Goal: Ask a question

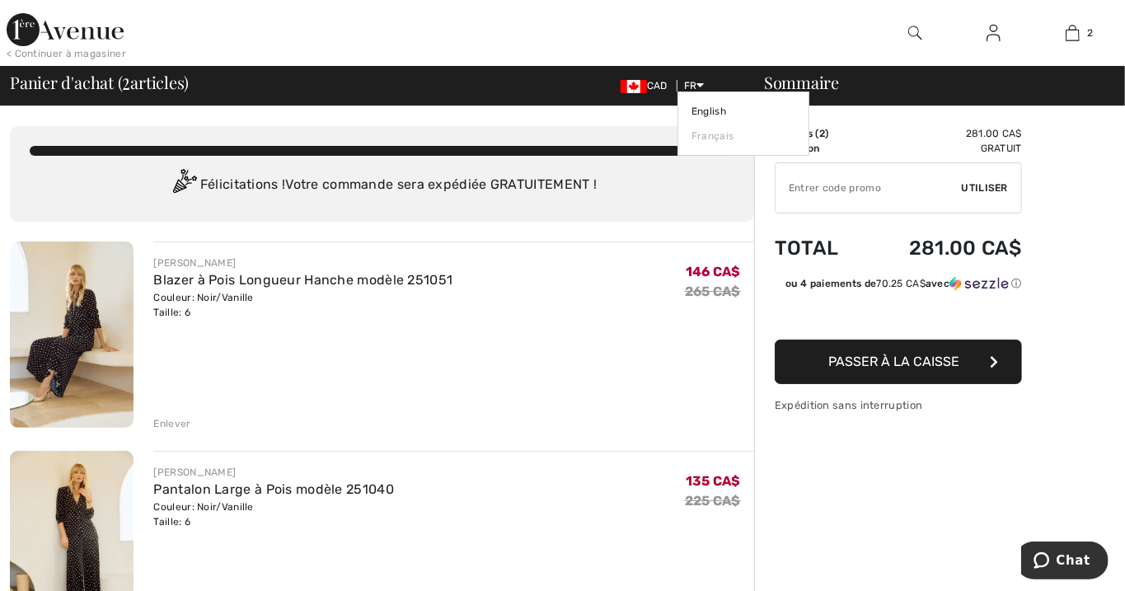
click at [697, 87] on icon at bounding box center [700, 85] width 7 height 12
click at [713, 115] on link "English" at bounding box center [744, 111] width 104 height 25
click at [707, 114] on link "English" at bounding box center [744, 111] width 104 height 25
click at [708, 107] on link "English" at bounding box center [744, 111] width 104 height 25
click at [710, 109] on link "English" at bounding box center [744, 111] width 104 height 25
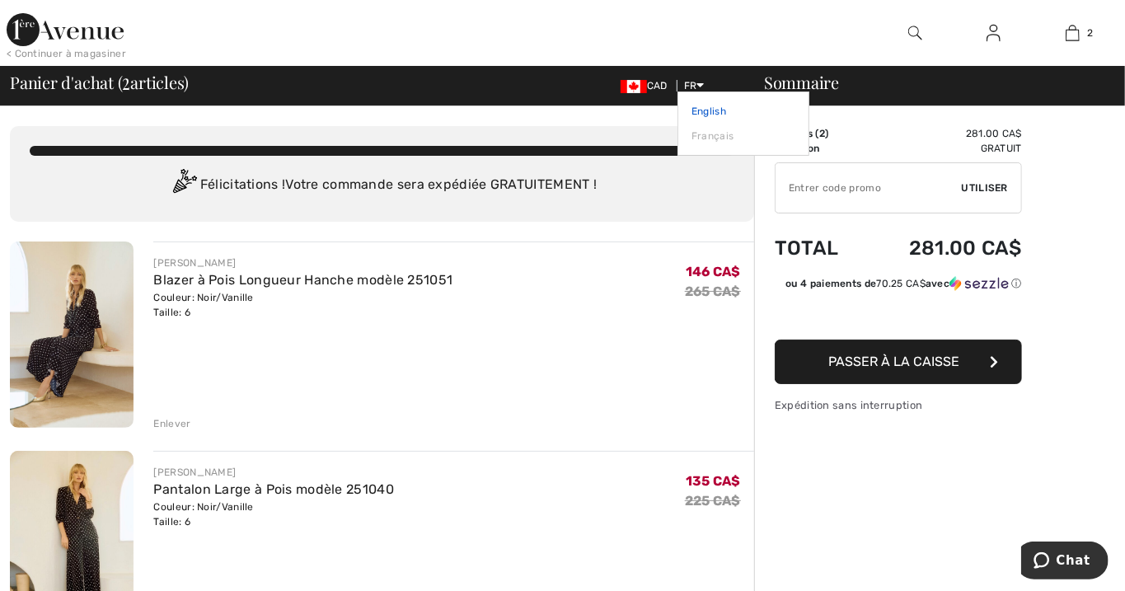
click at [706, 112] on link "English" at bounding box center [744, 111] width 104 height 25
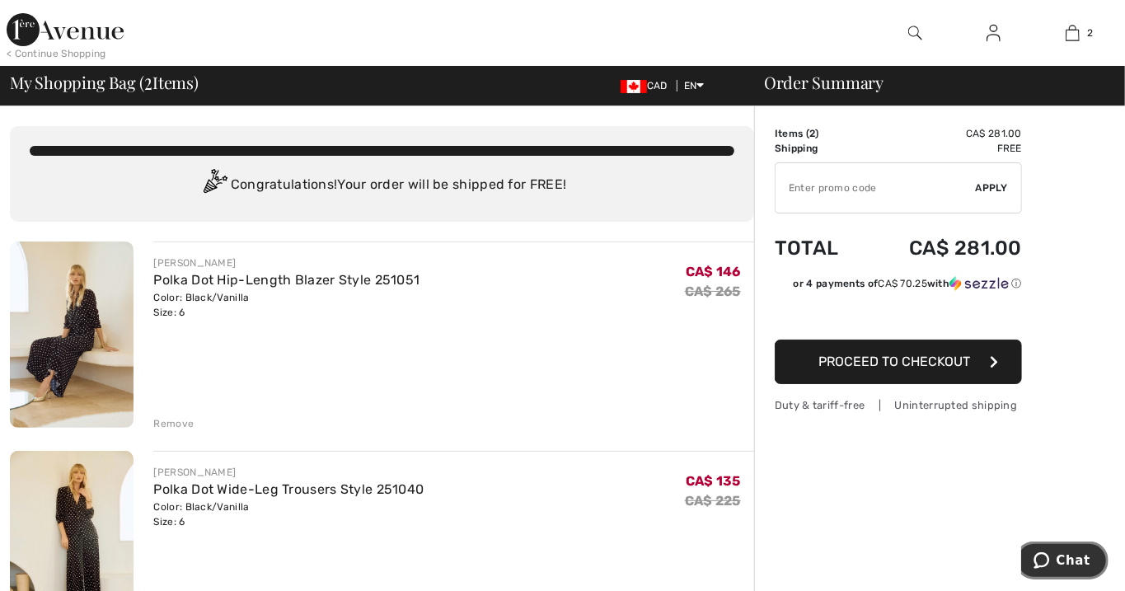
click at [1080, 566] on span "Chat" at bounding box center [1073, 559] width 34 height 15
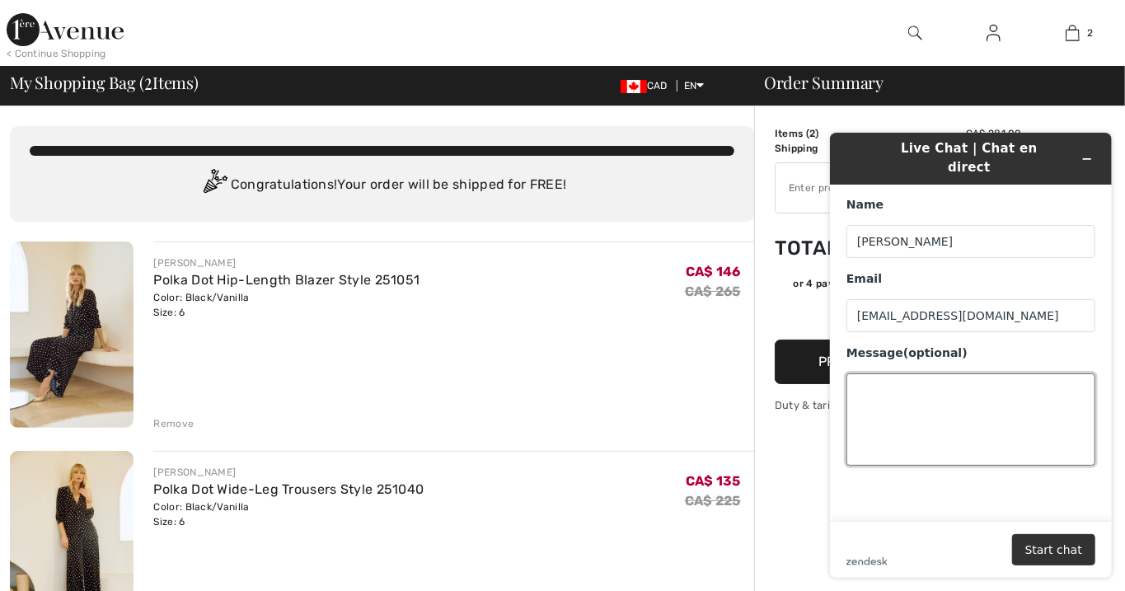
click at [877, 379] on textarea "Message (optional)" at bounding box center [970, 419] width 249 height 92
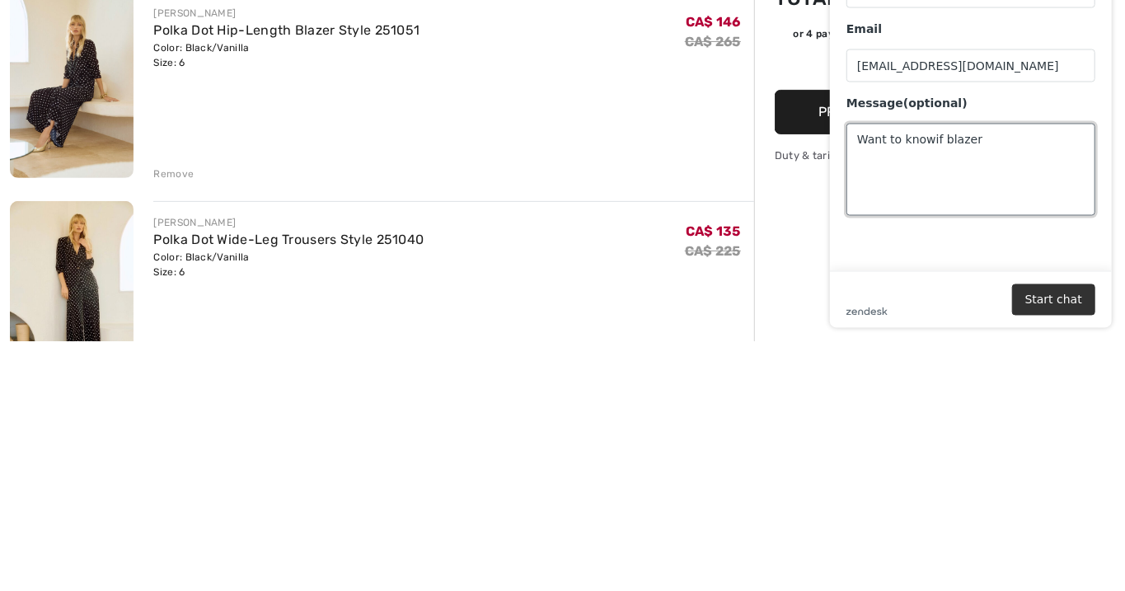
click at [913, 128] on textarea "Want to knowif blazer" at bounding box center [970, 170] width 249 height 92
click at [931, 126] on textarea "Want to knowif blazer" at bounding box center [970, 170] width 249 height 92
click at [924, 124] on textarea "Want to knowif blazer" at bounding box center [970, 170] width 249 height 92
click at [1000, 124] on textarea "Want to know if blazer" at bounding box center [970, 170] width 249 height 92
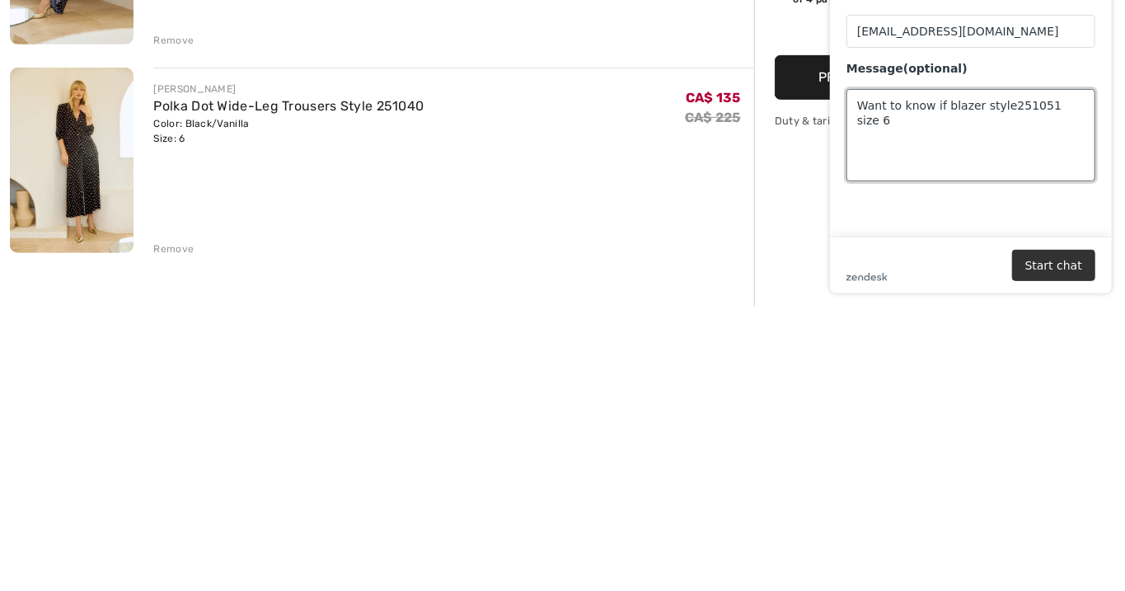
scroll to position [100, 0]
click at [1001, 89] on textarea "Want to know if blazer style251051 size 6" at bounding box center [970, 135] width 249 height 92
click at [996, 89] on textarea "Want to know if blazer style251051 size 6" at bounding box center [970, 135] width 249 height 92
click at [1042, 124] on textarea "Want to know if blazer style 251051 size 6" at bounding box center [970, 135] width 249 height 92
click at [1080, 92] on textarea "Want to know if blazer style 251051 size 6" at bounding box center [970, 135] width 249 height 92
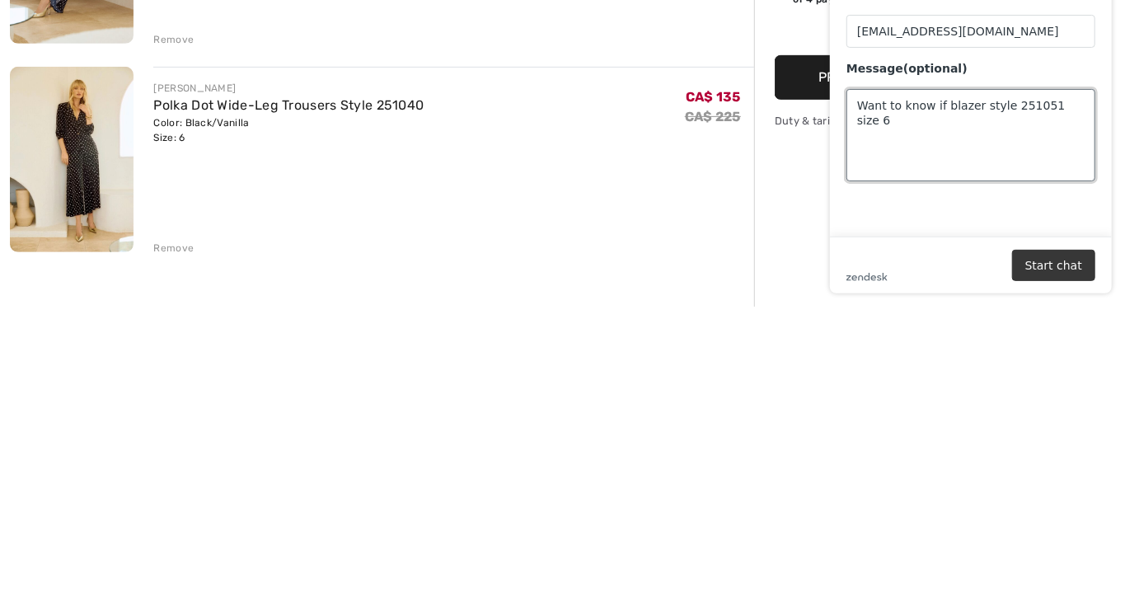
type textarea "Want to know if blazer style 251051 size 6"
click at [1053, 267] on button "Start chat" at bounding box center [1052, 265] width 83 height 31
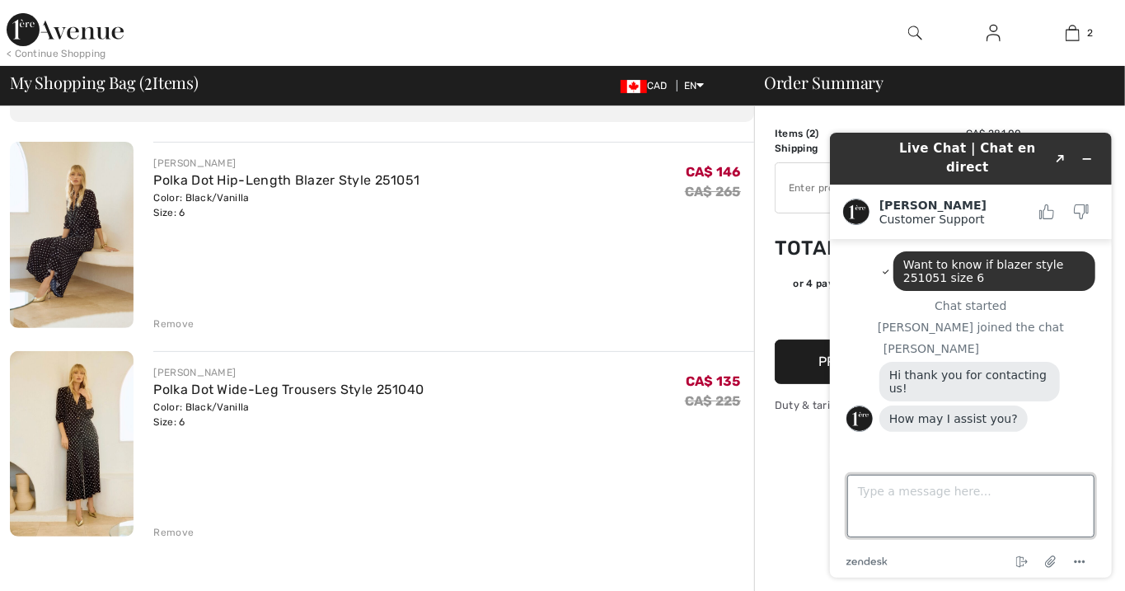
click at [869, 496] on textarea "Type a message here..." at bounding box center [970, 505] width 247 height 63
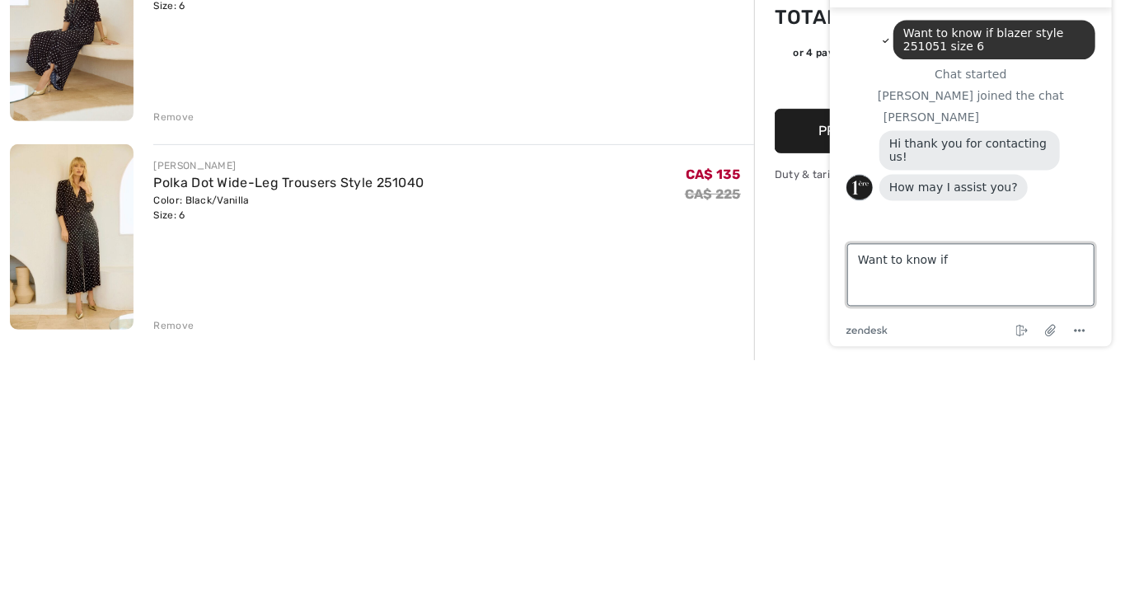
scroll to position [76, 0]
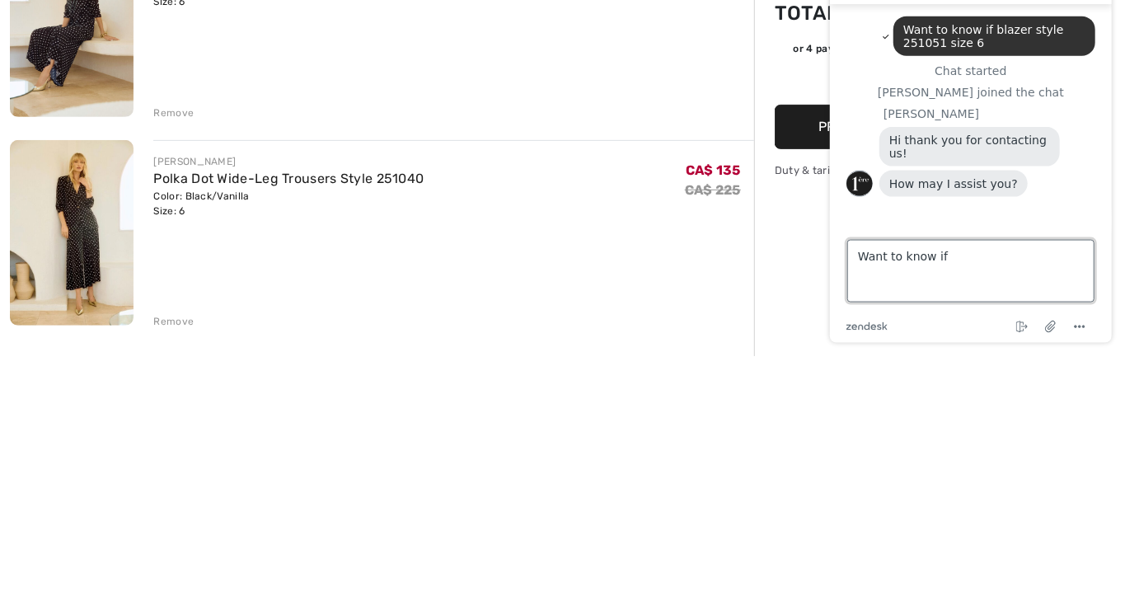
type textarea "Want to know if"
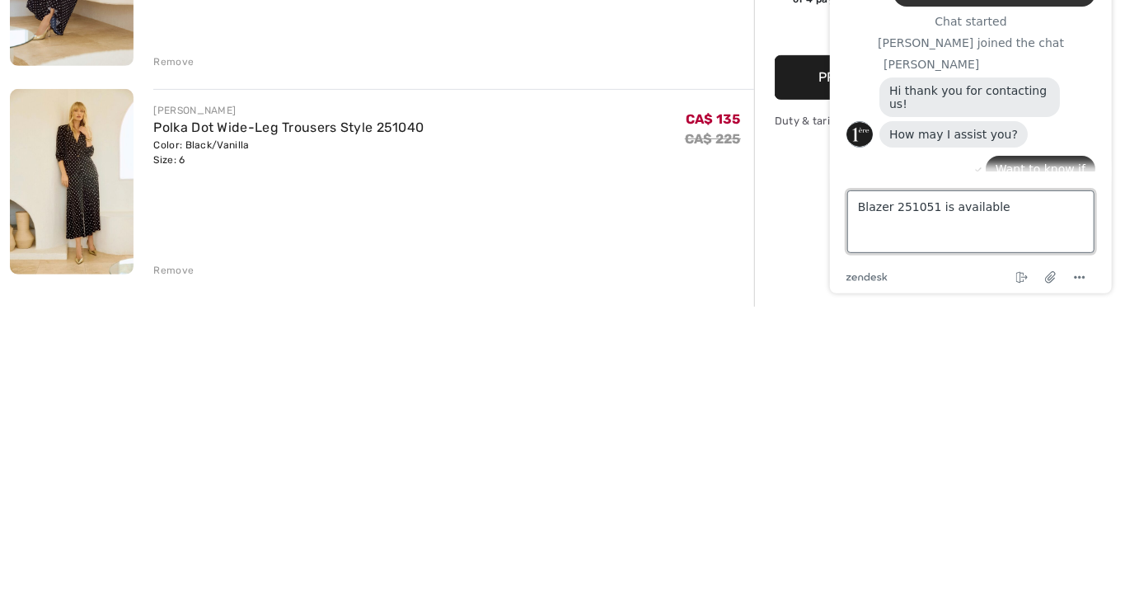
scroll to position [78, 0]
click at [1055, 224] on textarea "Blazer 251051 is available" at bounding box center [970, 221] width 247 height 63
click at [941, 278] on div "End chat Attach file Options" at bounding box center [991, 277] width 208 height 21
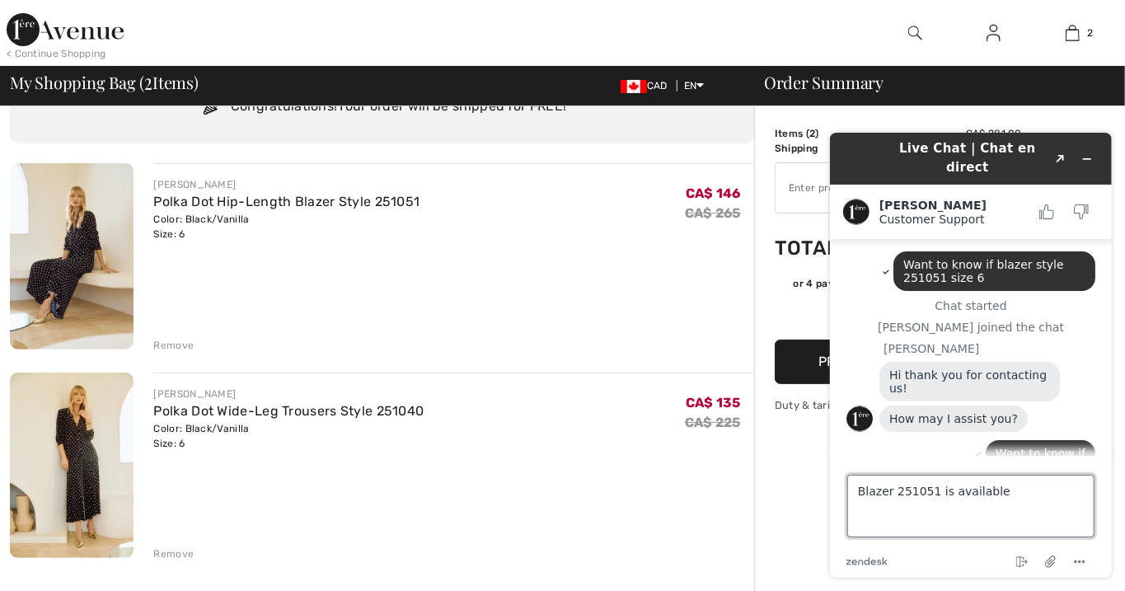
click at [1046, 495] on textarea "Blazer 251051 is available" at bounding box center [970, 505] width 247 height 63
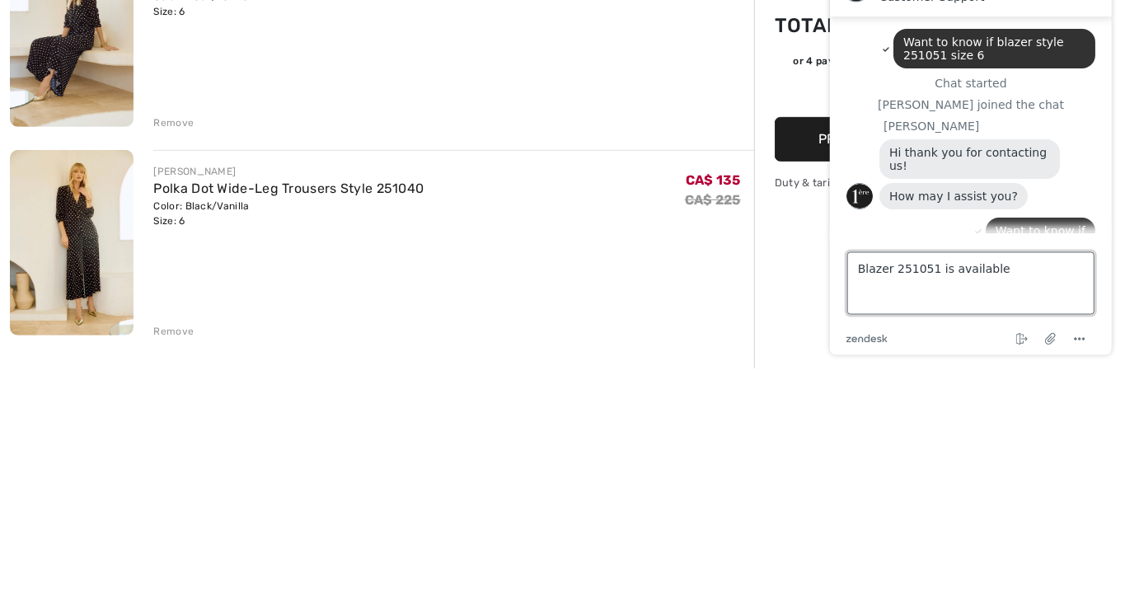
scroll to position [148, 0]
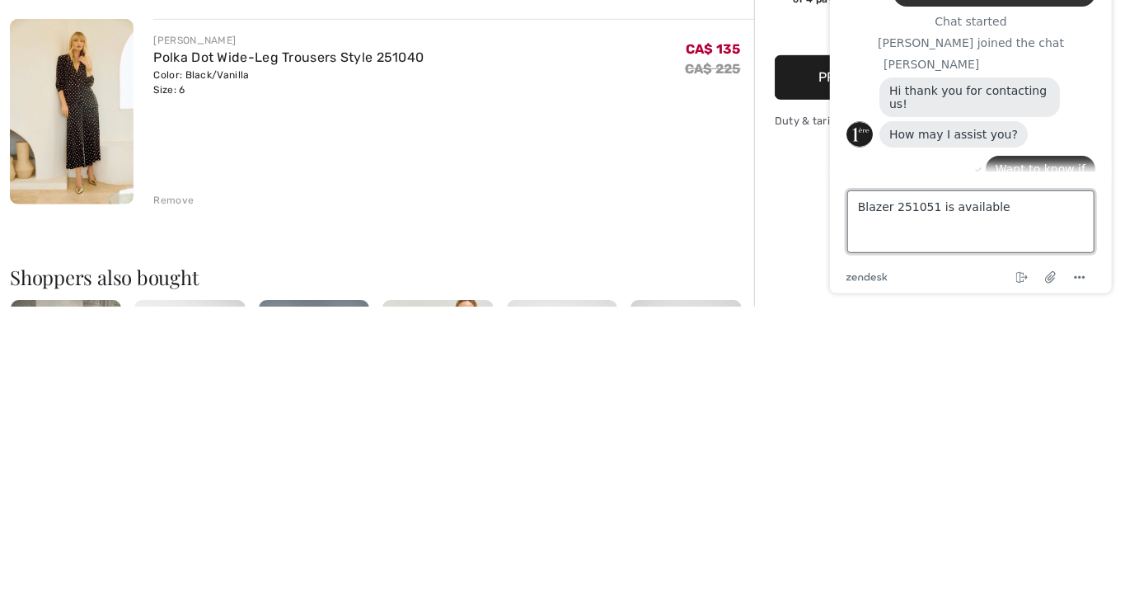
click at [1072, 211] on textarea "Blazer 251051 is available" at bounding box center [970, 221] width 247 height 63
type textarea "Blazer 251051 is available"
click at [1012, 281] on icon "End chat" at bounding box center [1021, 278] width 20 height 20
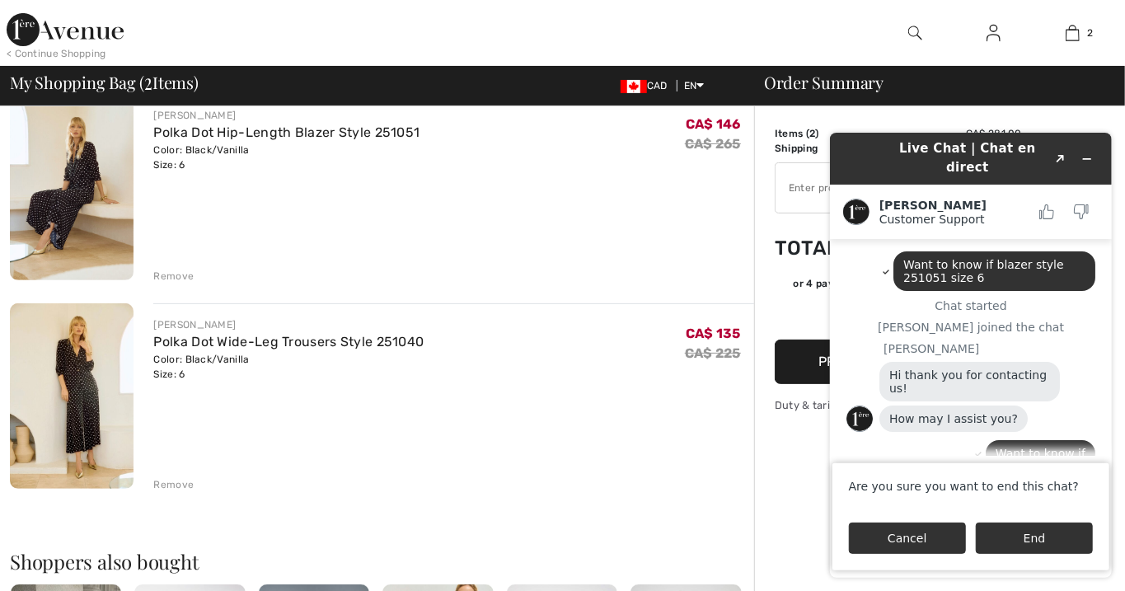
click at [894, 547] on button "Cancel" at bounding box center [906, 537] width 117 height 31
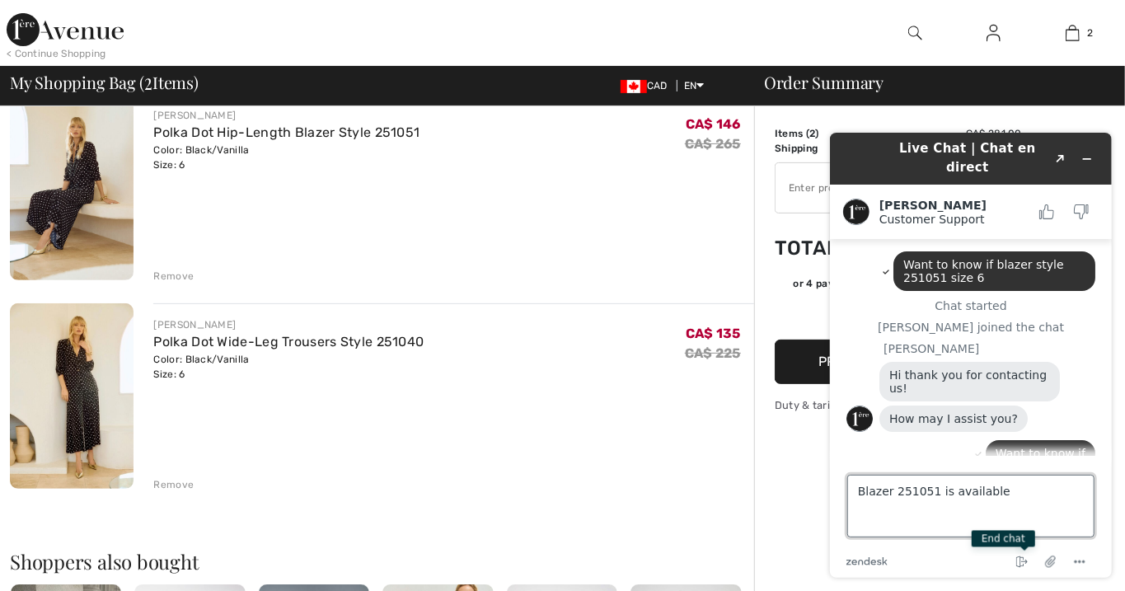
click at [1030, 488] on textarea "Blazer 251051 is available" at bounding box center [970, 505] width 247 height 63
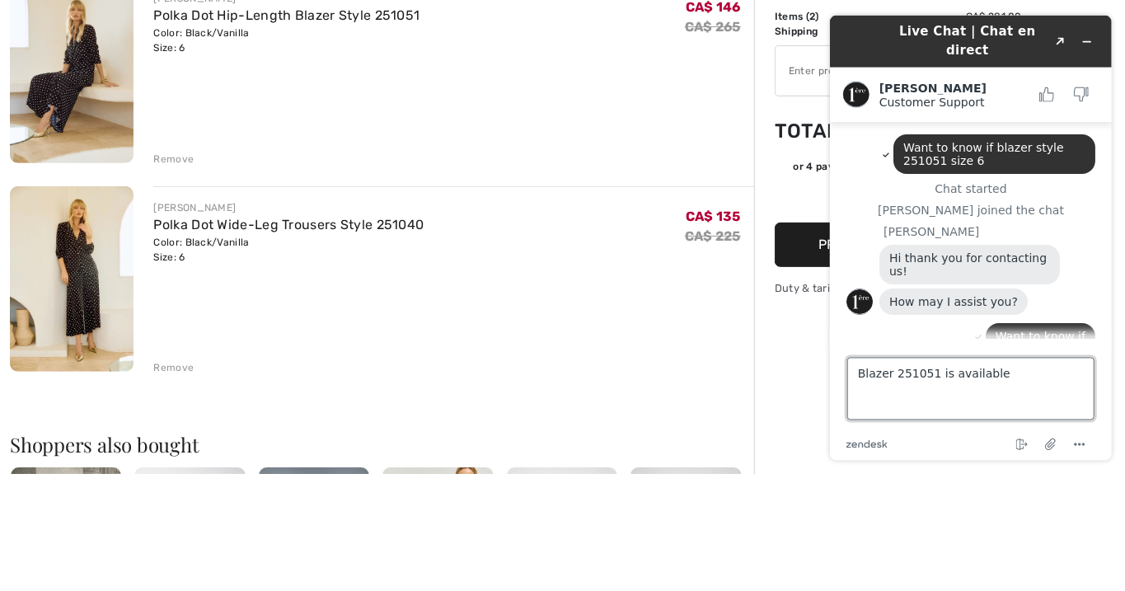
scroll to position [216, 0]
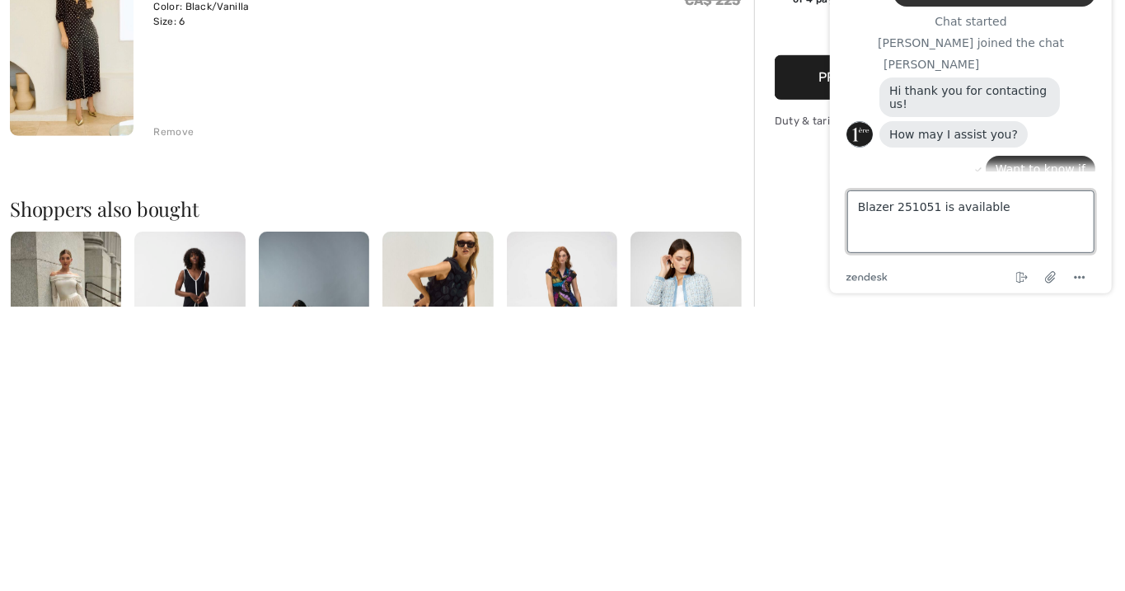
click at [923, 209] on textarea "Blazer 251051 is available" at bounding box center [970, 221] width 247 height 63
click at [898, 200] on textarea "Blazer 251051 is available" at bounding box center [970, 221] width 247 height 63
click at [997, 244] on textarea "Blazer 251051 is available" at bounding box center [970, 221] width 247 height 63
click at [1027, 224] on textarea "Blazer 251051 is available" at bounding box center [970, 221] width 247 height 63
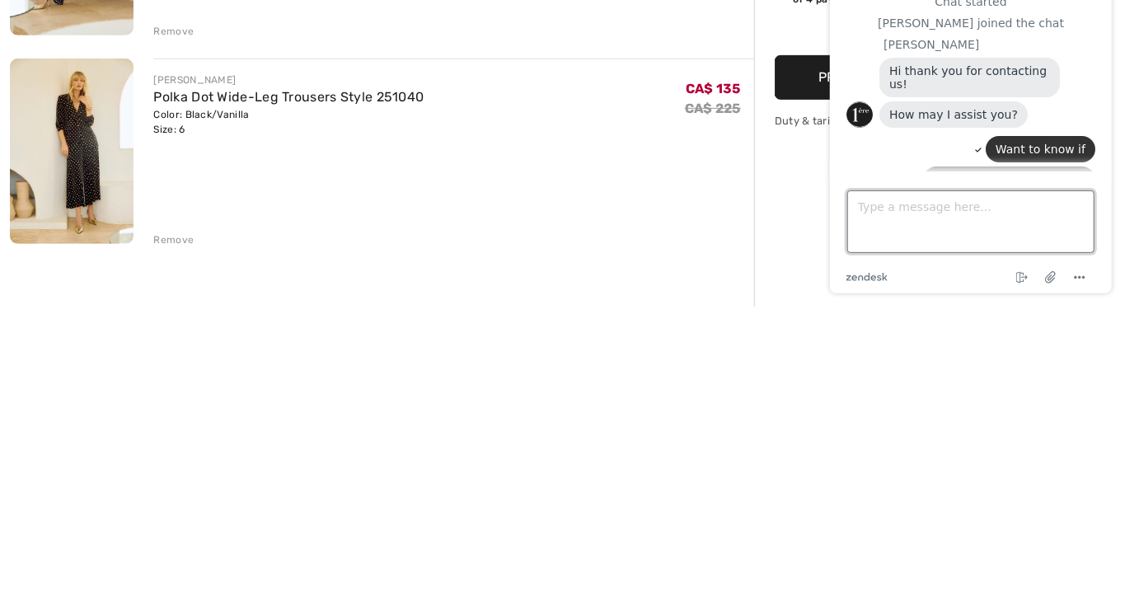
scroll to position [109, 0]
type textarea "Are you there"
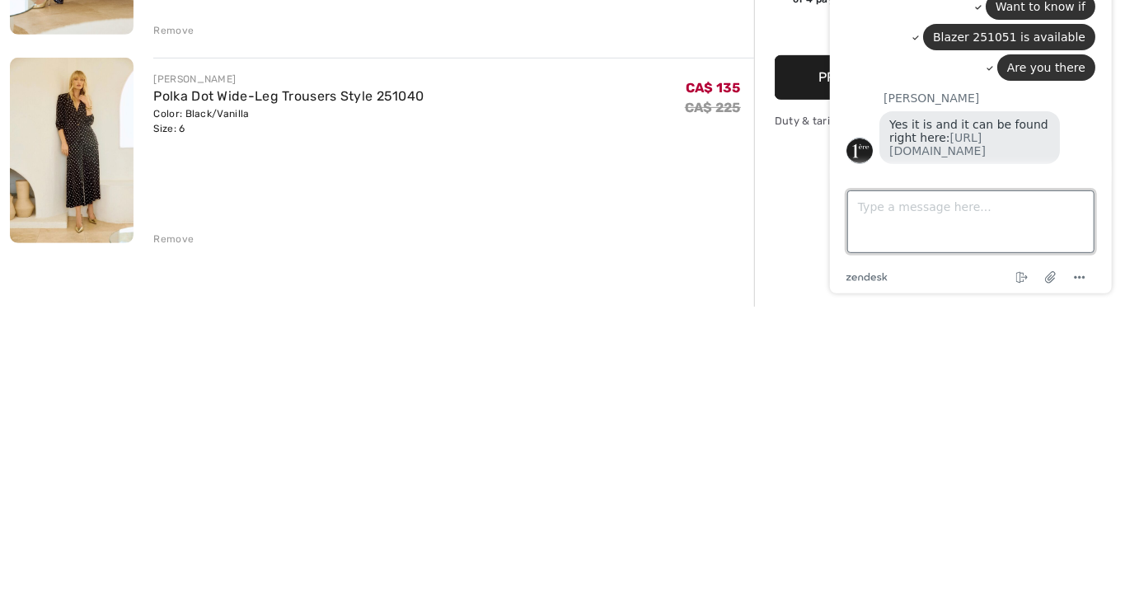
scroll to position [159, 0]
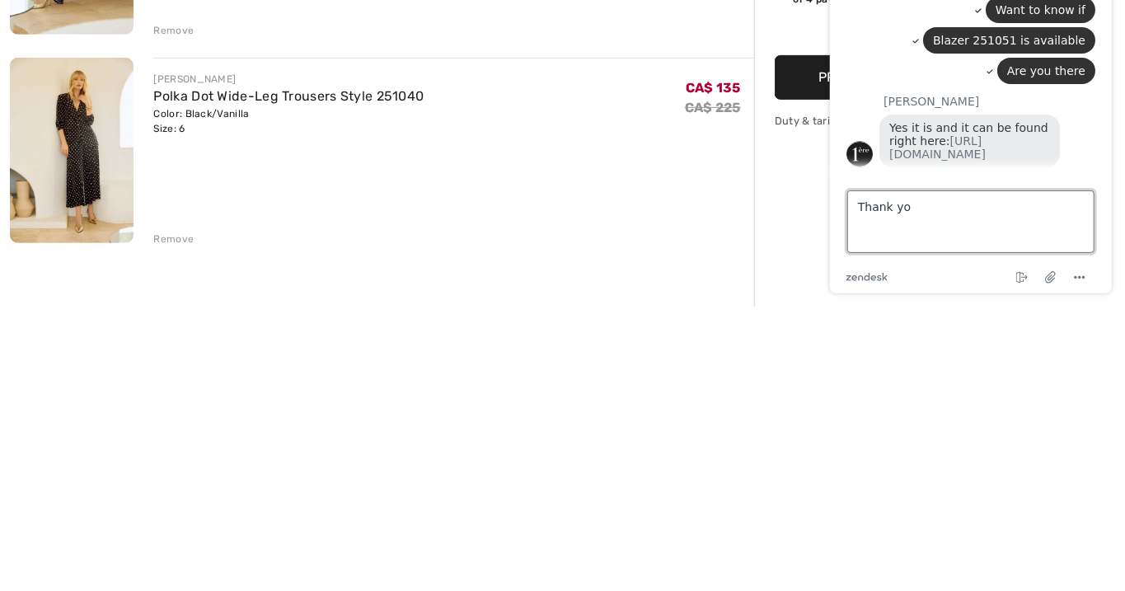
type textarea "Thank you"
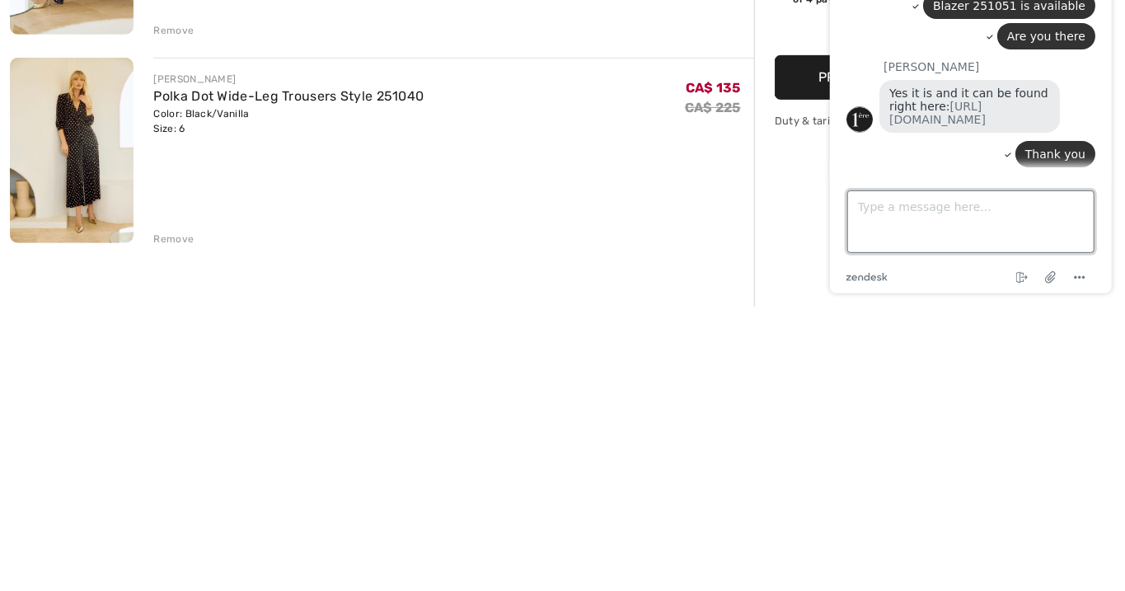
scroll to position [109, 0]
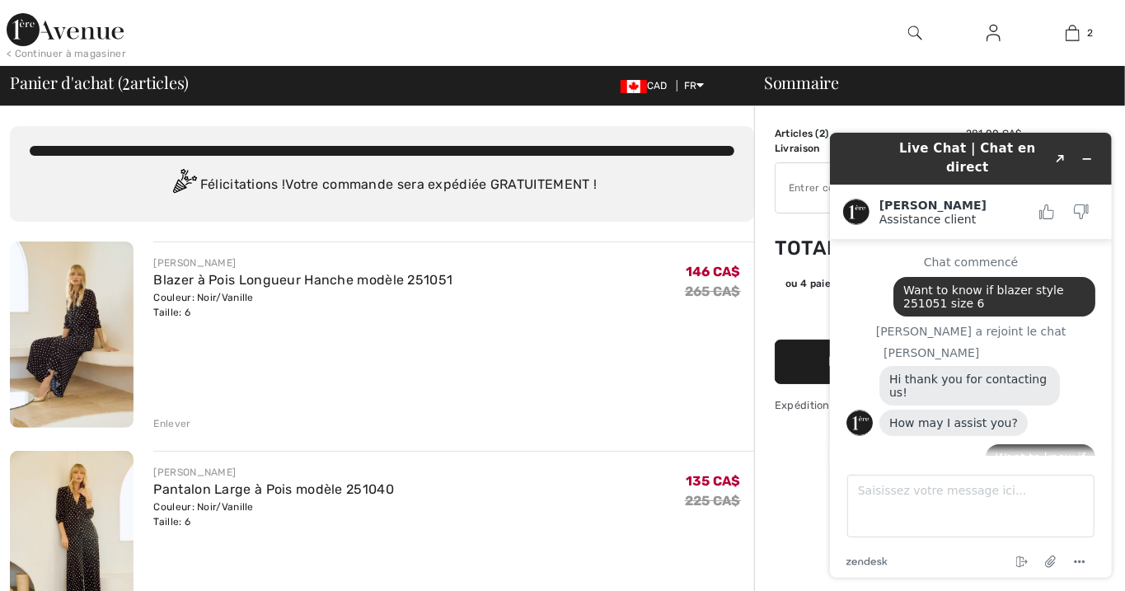
scroll to position [198, 0]
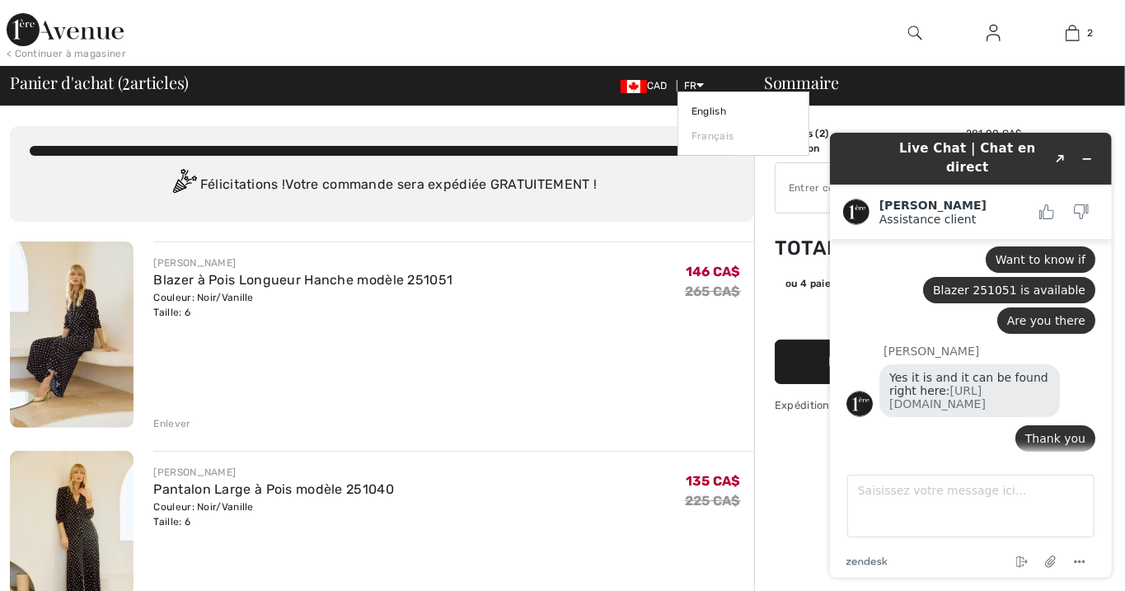
click at [701, 87] on icon at bounding box center [700, 85] width 7 height 12
click at [713, 100] on link "English" at bounding box center [744, 111] width 104 height 25
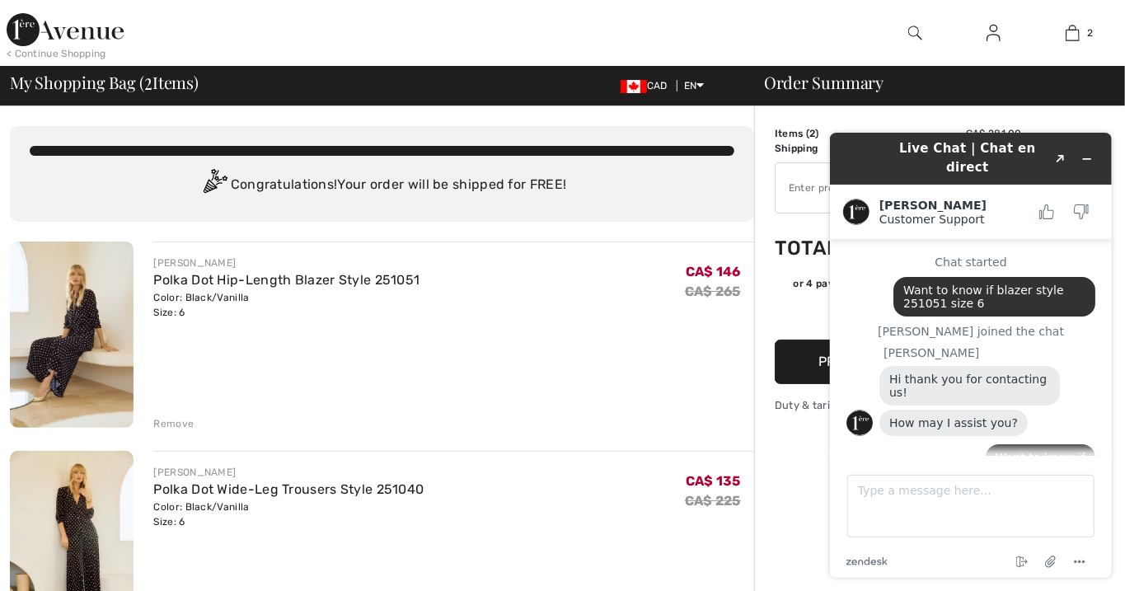
scroll to position [198, 0]
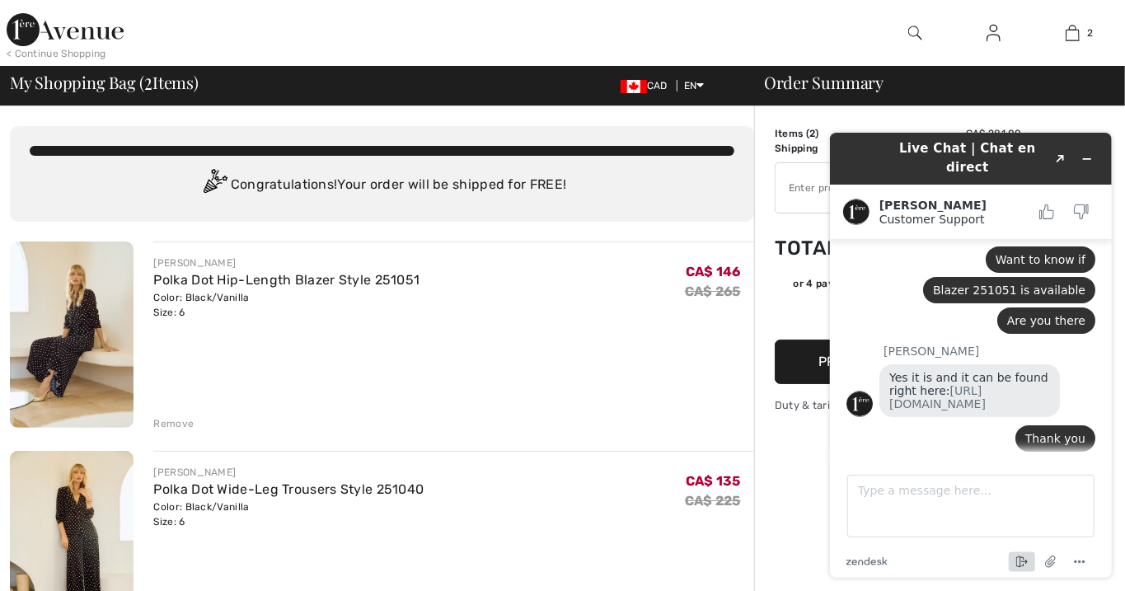
click at [1027, 569] on icon "End chat" at bounding box center [1021, 561] width 20 height 20
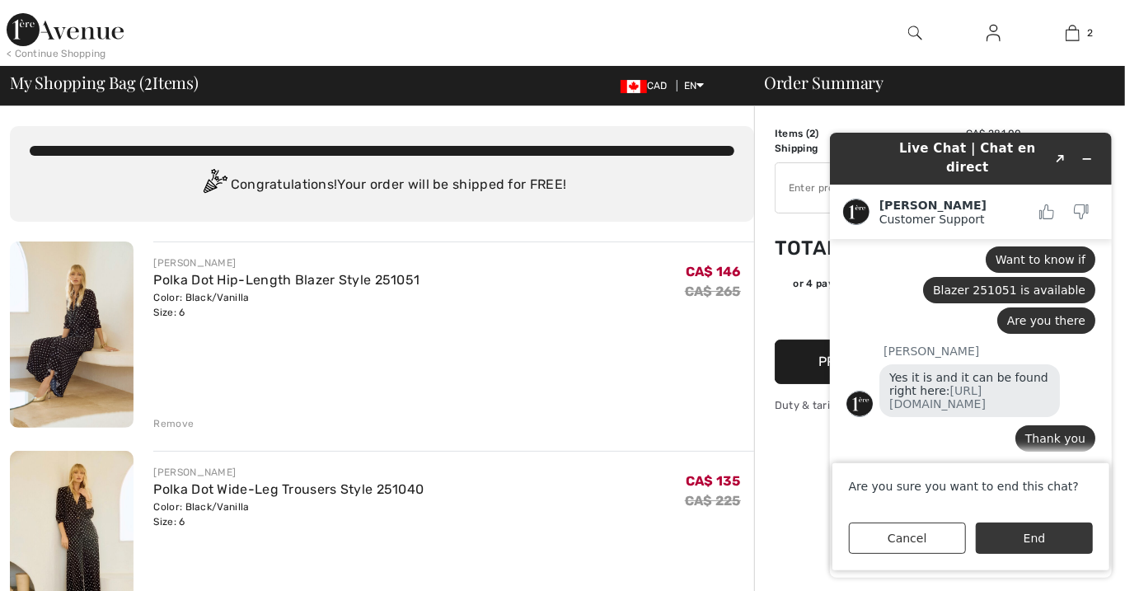
click at [1050, 543] on button "End" at bounding box center [1033, 537] width 117 height 31
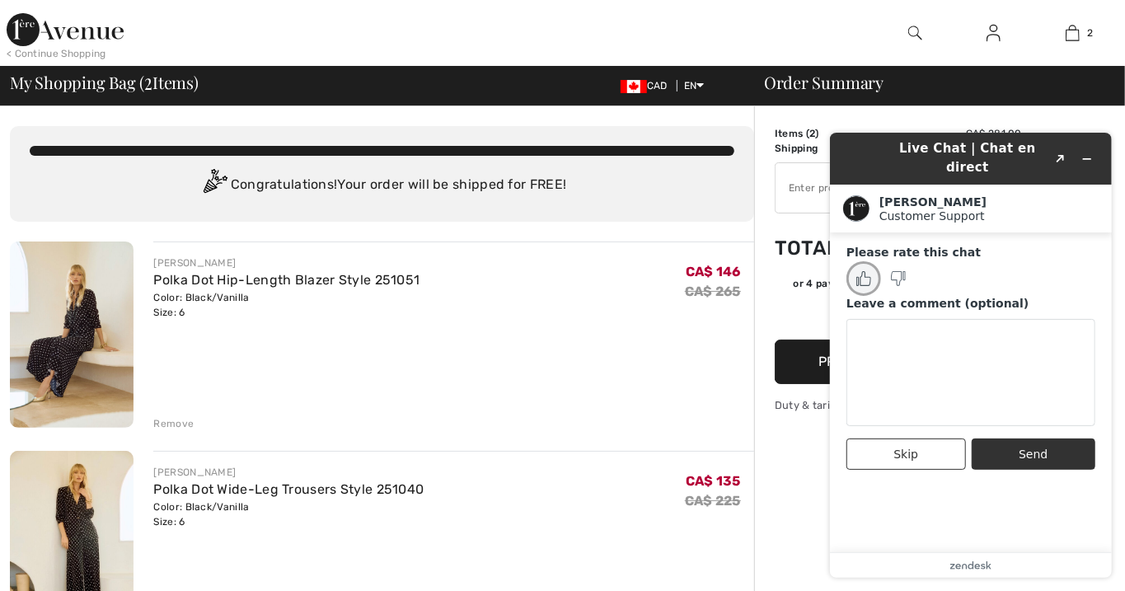
click at [855, 261] on button "Rate this chat as good" at bounding box center [863, 277] width 35 height 35
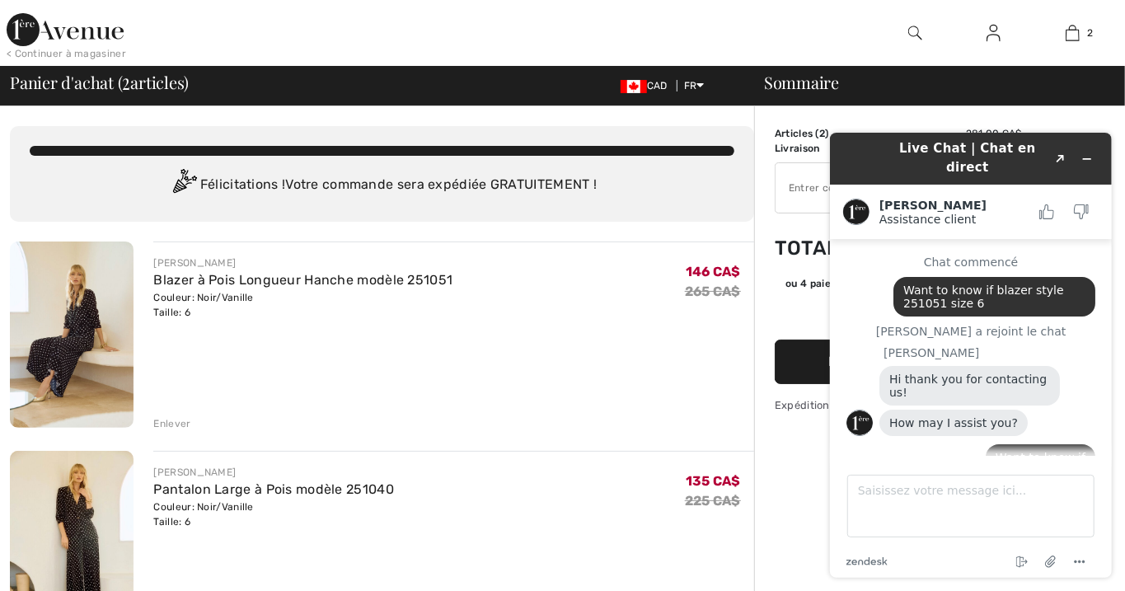
scroll to position [229, 0]
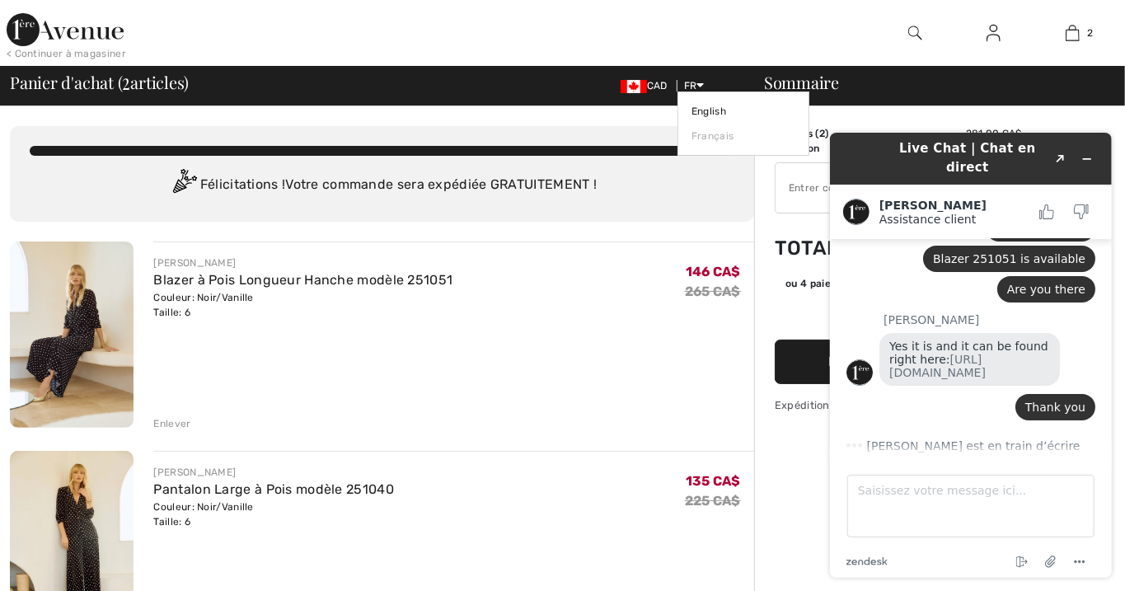
click at [701, 82] on icon at bounding box center [700, 85] width 7 height 12
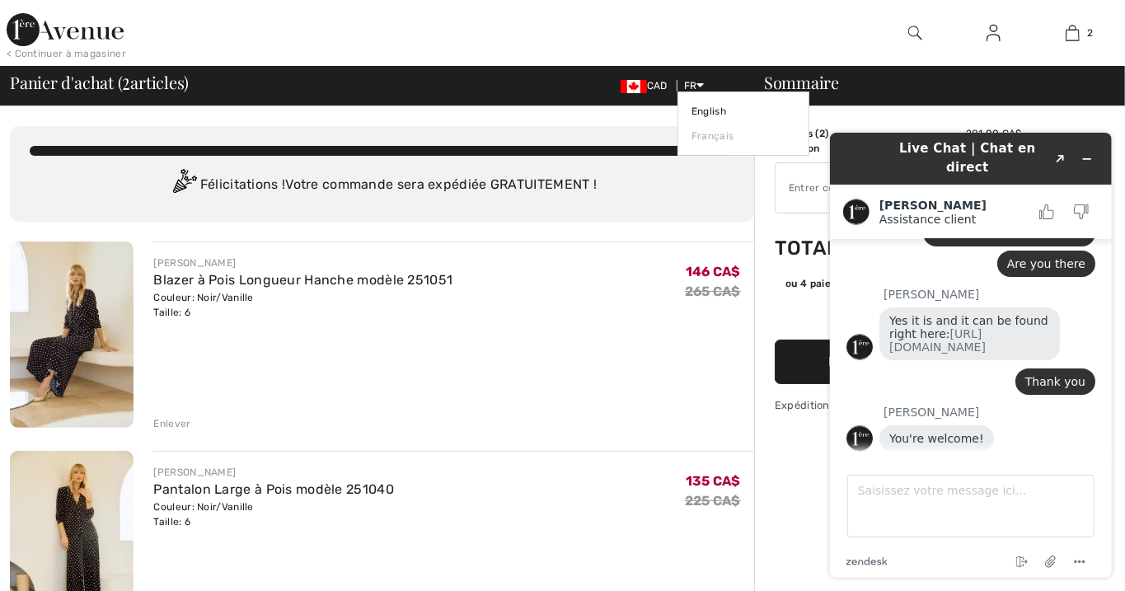
scroll to position [255, 0]
click at [715, 110] on link "English" at bounding box center [744, 111] width 104 height 25
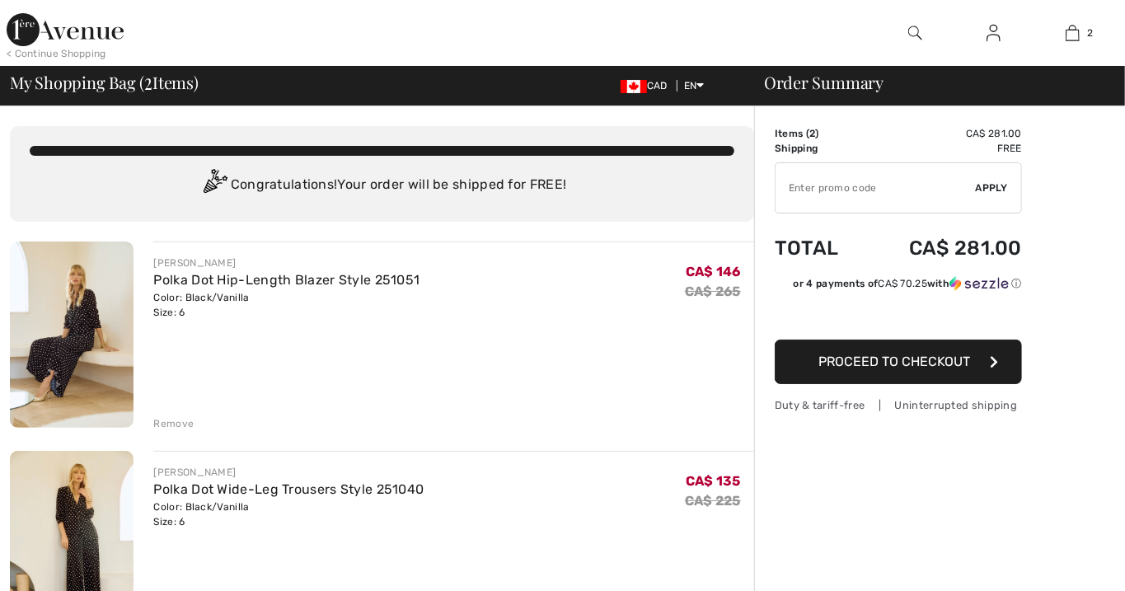
scroll to position [255, 0]
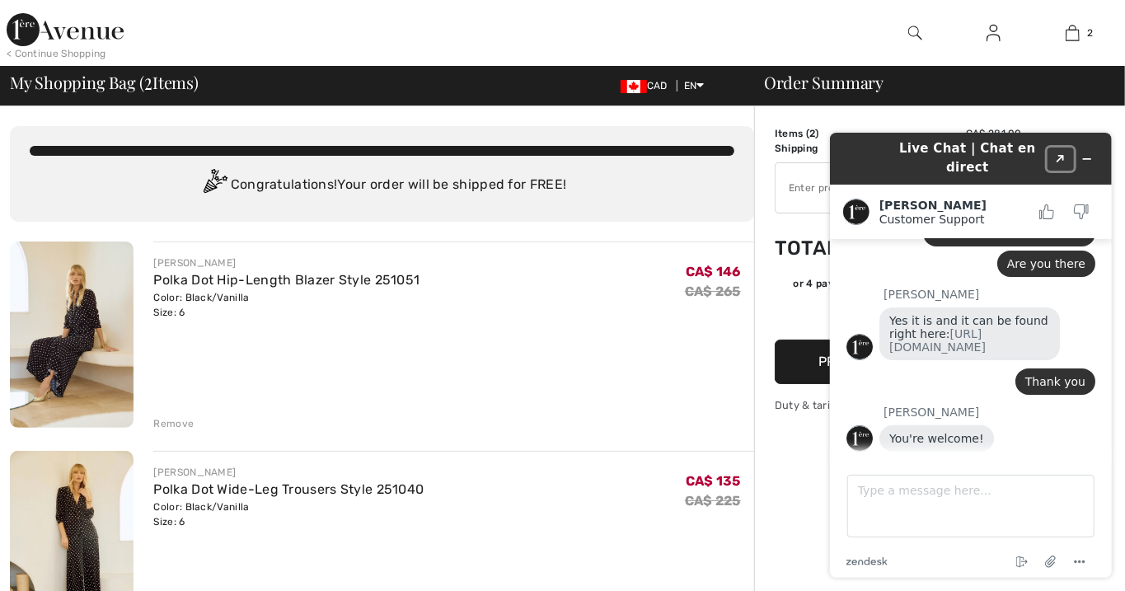
click at [1057, 154] on icon "Created with Sketch." at bounding box center [1060, 158] width 10 height 8
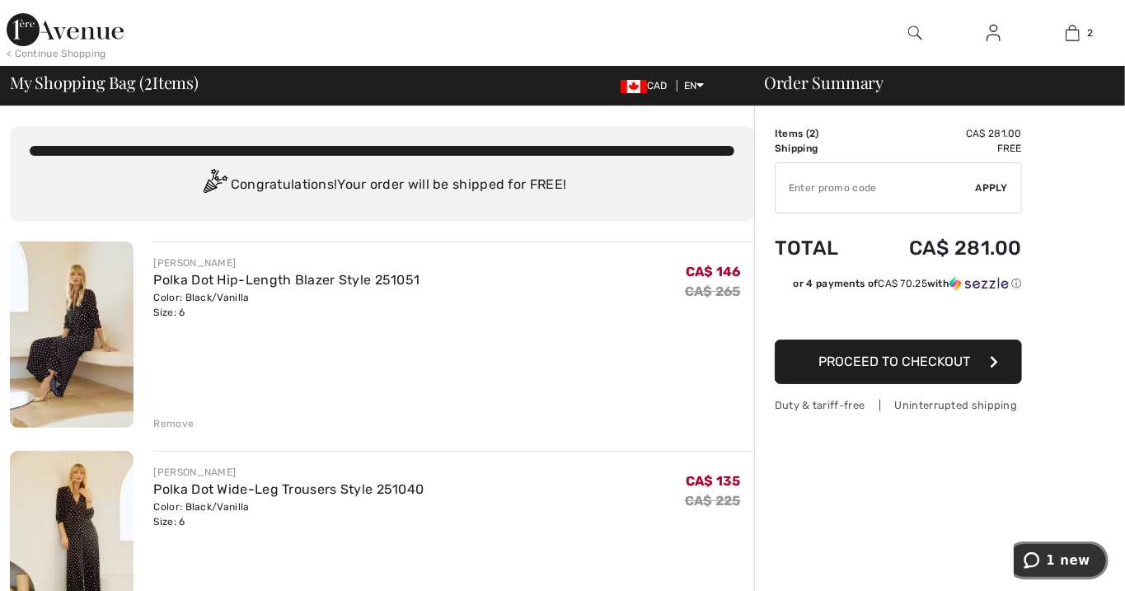
click at [1086, 565] on span "1 new" at bounding box center [1068, 559] width 44 height 15
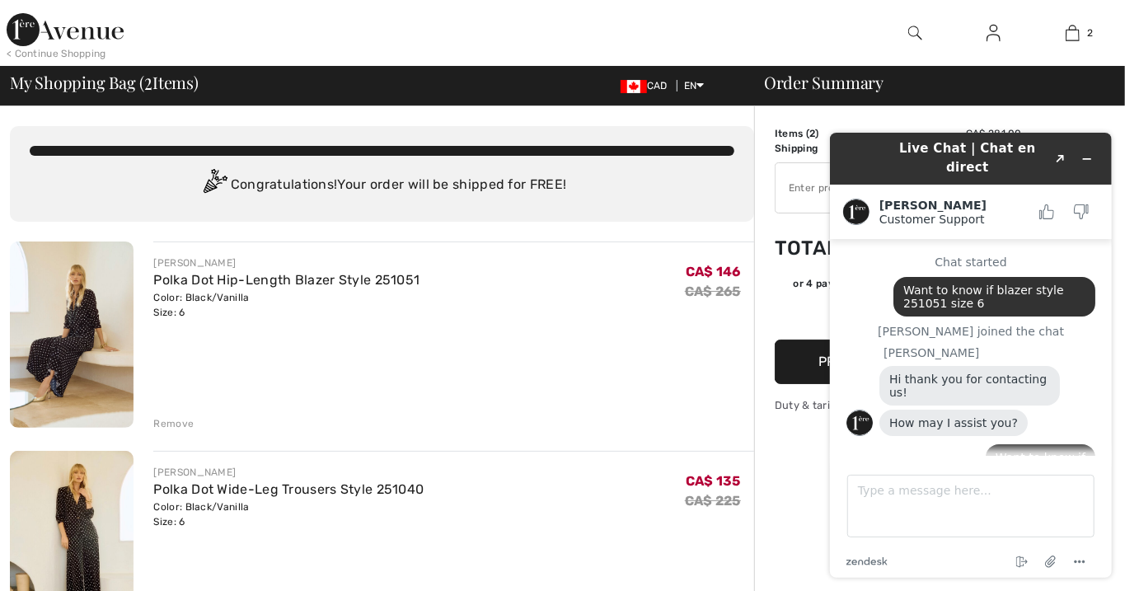
scroll to position [298, 0]
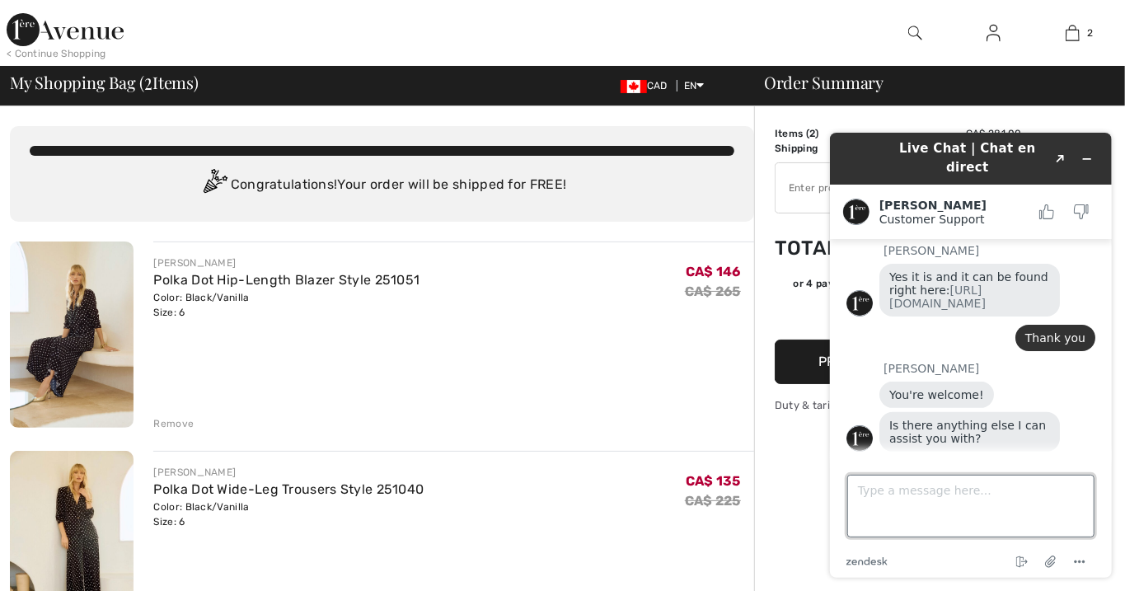
click at [893, 496] on textarea "Type a message here..." at bounding box center [970, 505] width 247 height 63
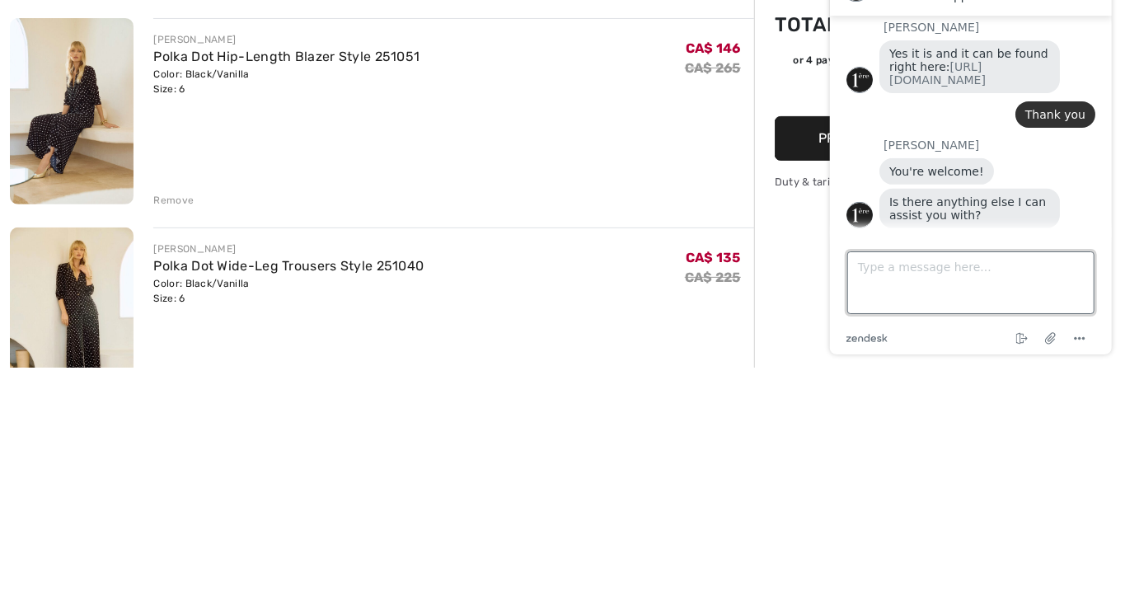
scroll to position [68, 0]
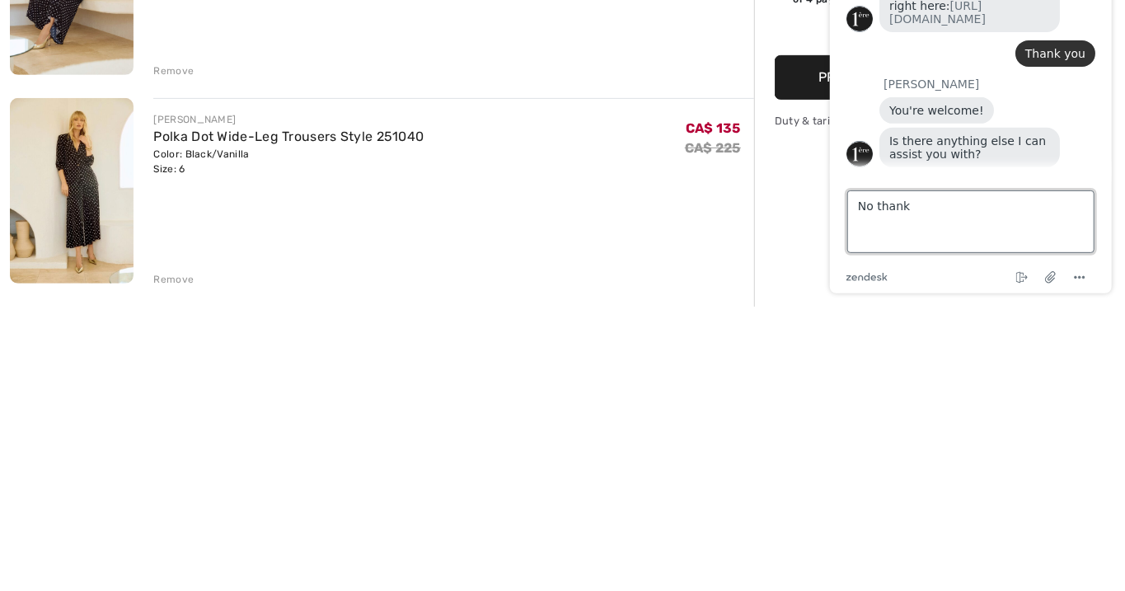
type textarea "No thanks"
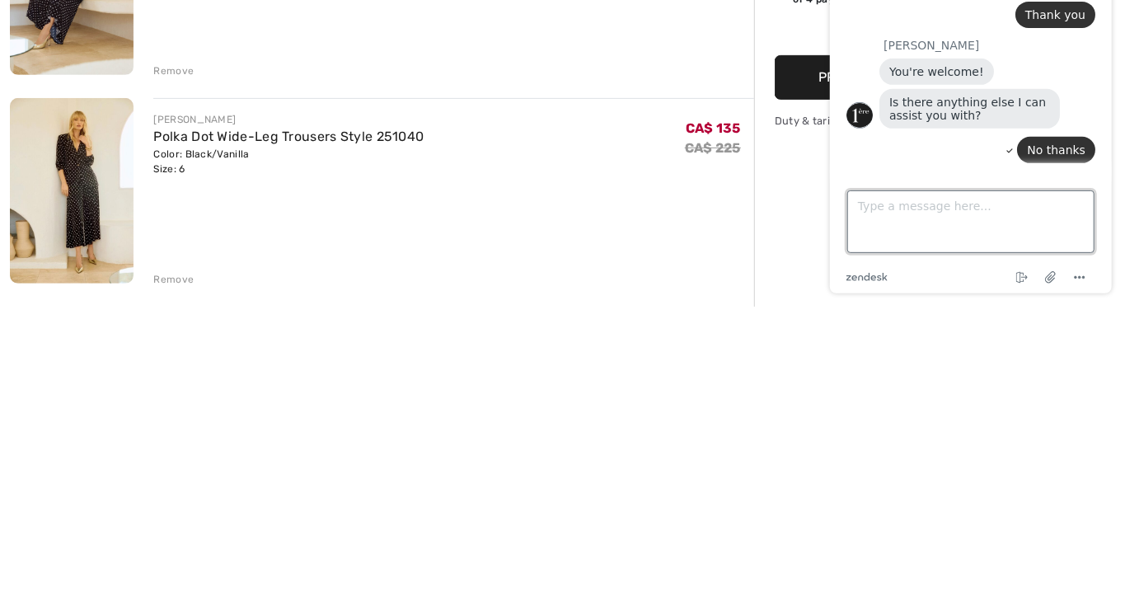
scroll to position [390, 0]
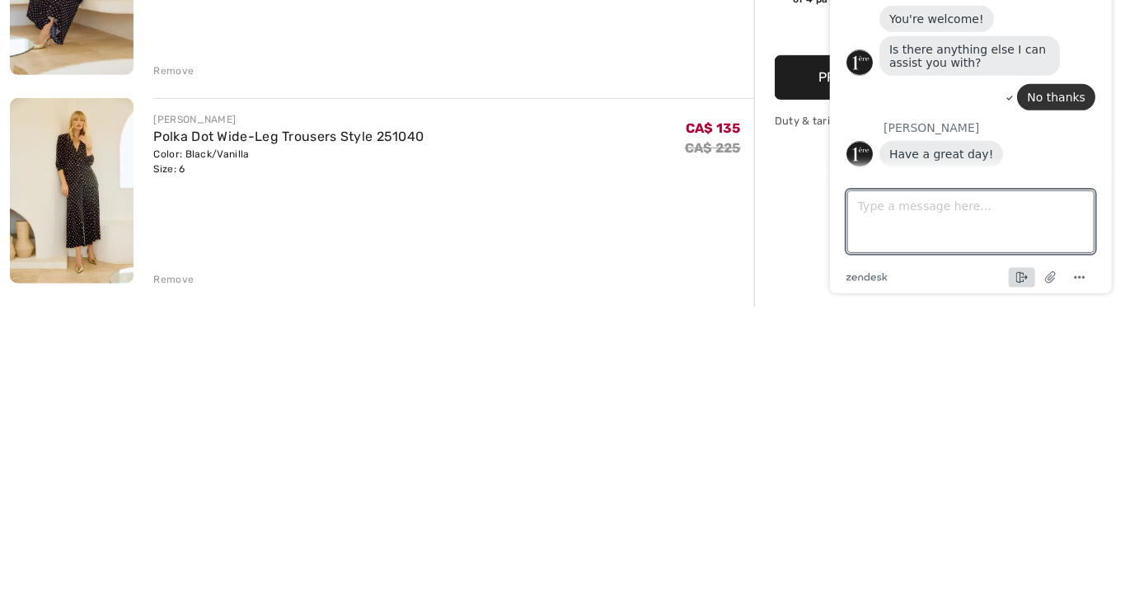
click at [1023, 277] on icon "End chat" at bounding box center [1024, 277] width 7 height 4
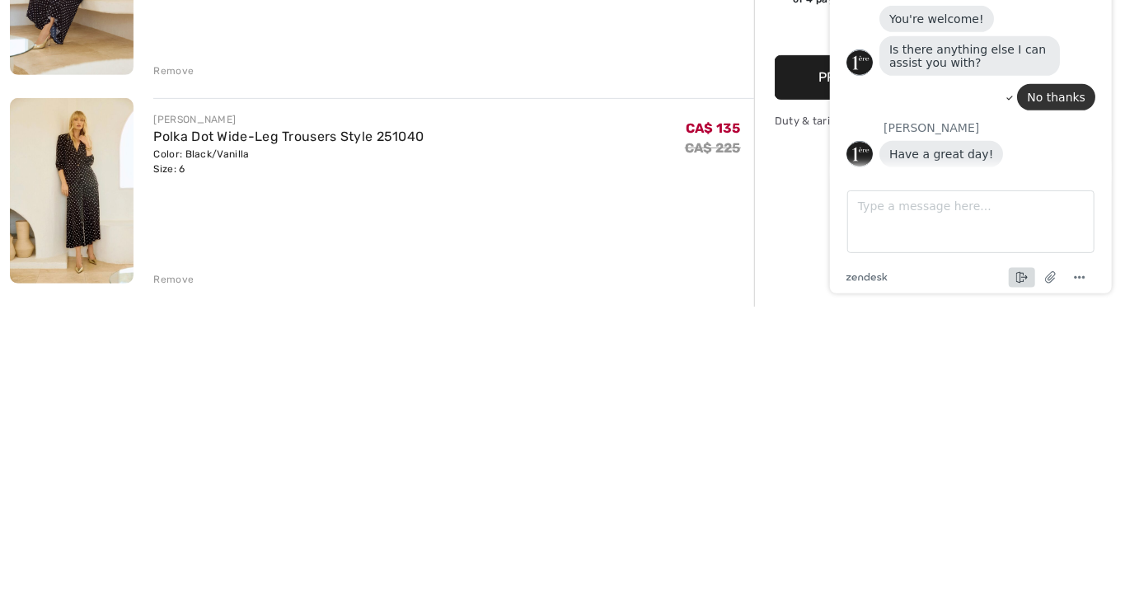
scroll to position [68, 0]
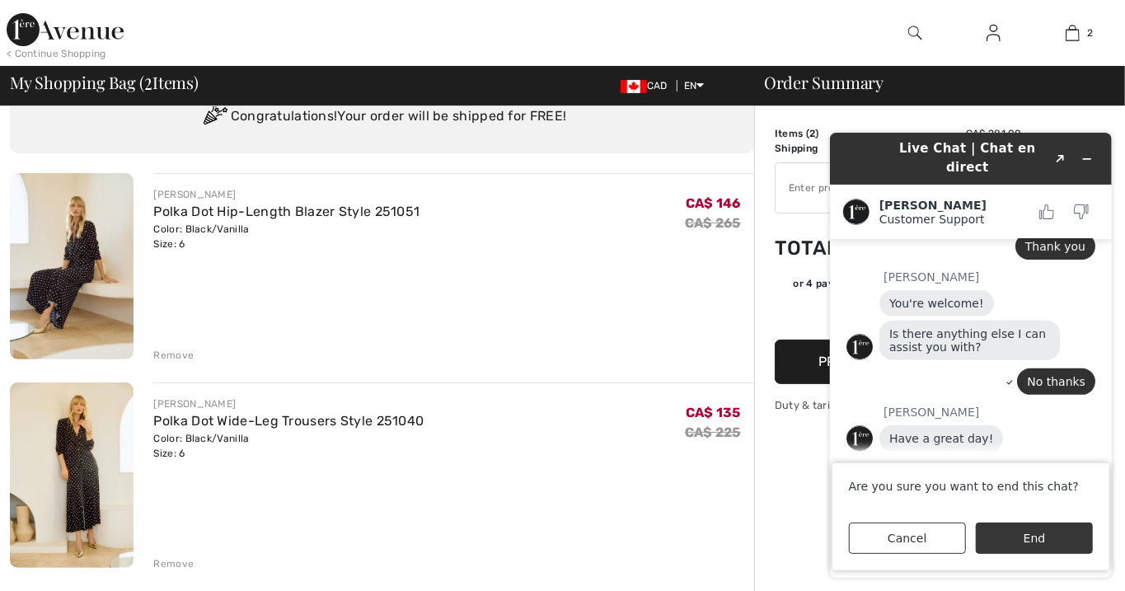
click at [1037, 547] on button "End" at bounding box center [1033, 537] width 117 height 31
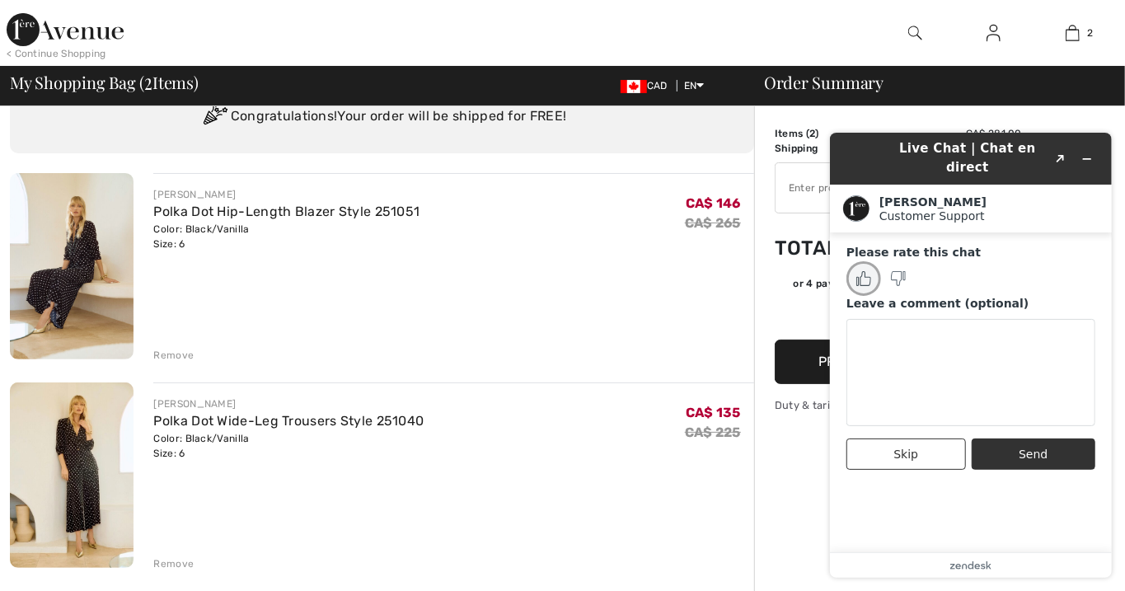
click at [863, 270] on icon "Rate this chat as good" at bounding box center [863, 277] width 15 height 15
click at [1035, 447] on button "Send" at bounding box center [1033, 453] width 124 height 31
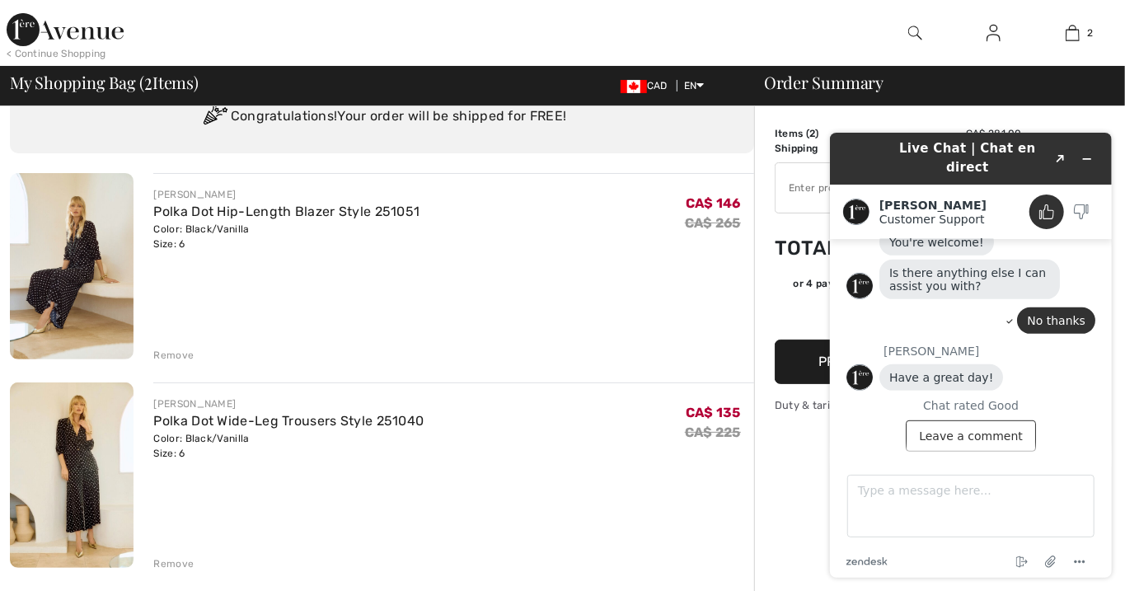
scroll to position [426, 0]
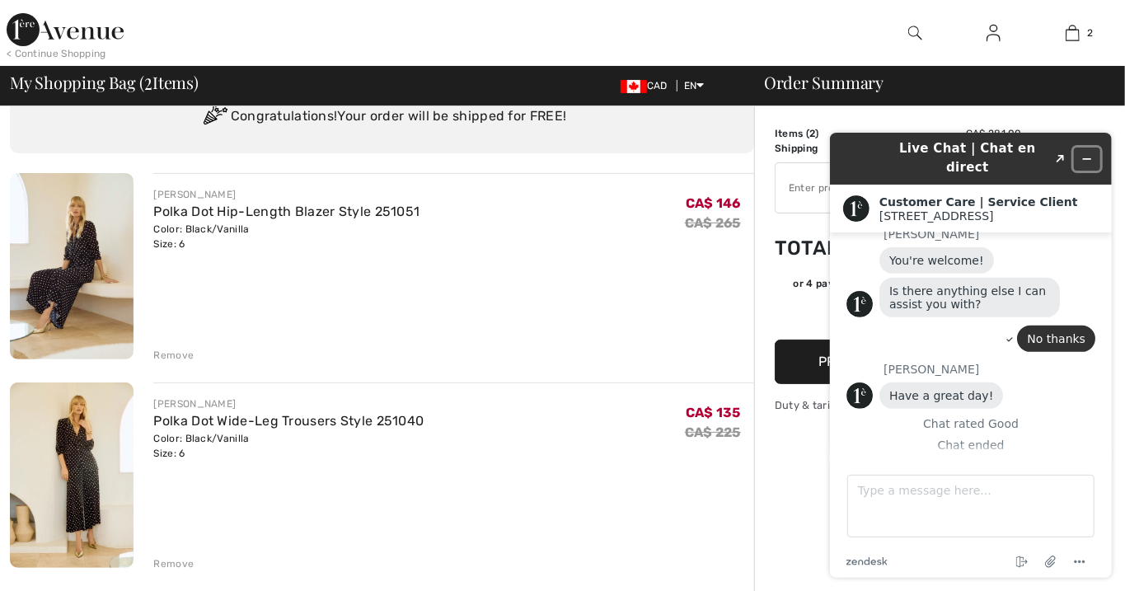
click at [1092, 152] on button "Minimize widget" at bounding box center [1086, 158] width 26 height 23
